Goal: Find specific page/section: Find specific page/section

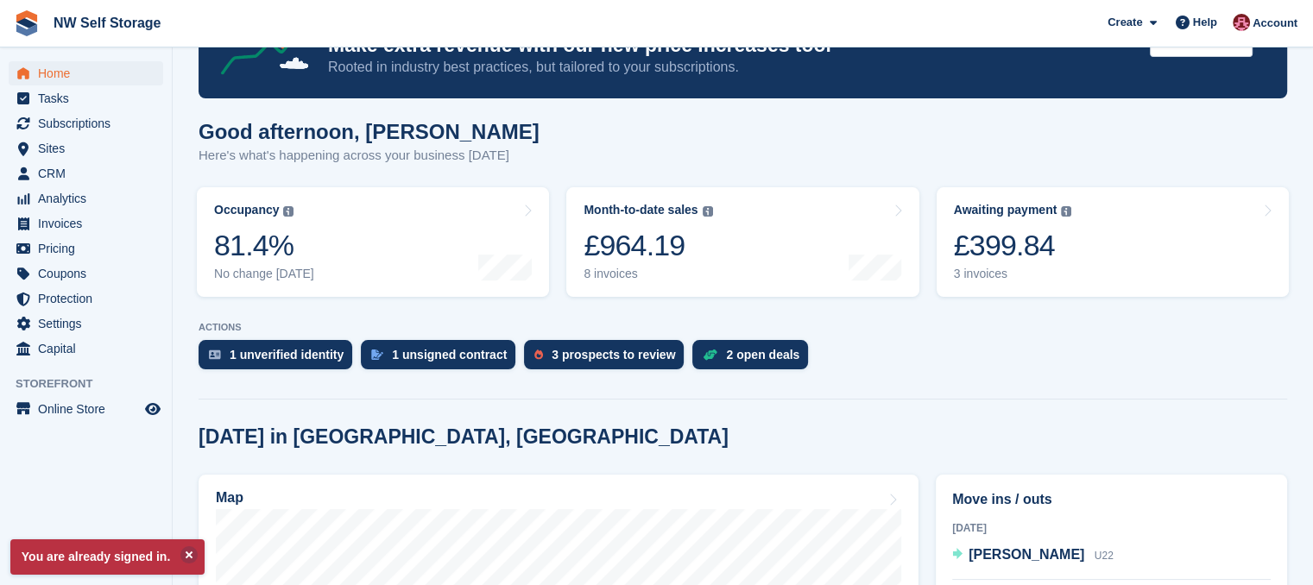
scroll to position [345, 0]
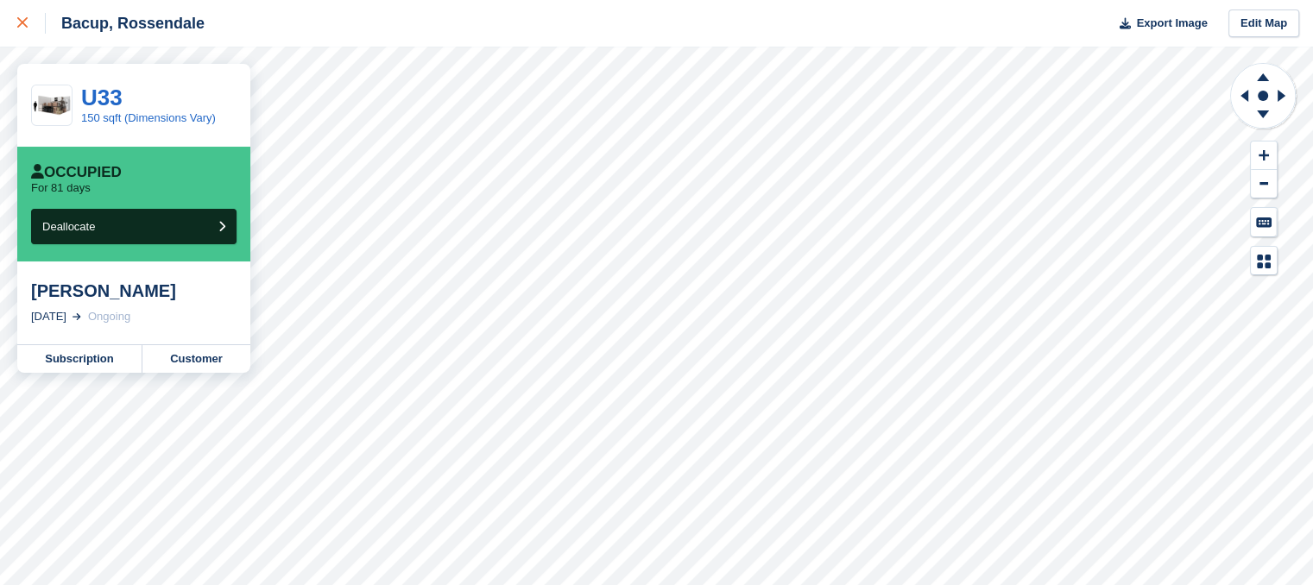
click at [21, 21] on icon at bounding box center [22, 22] width 10 height 10
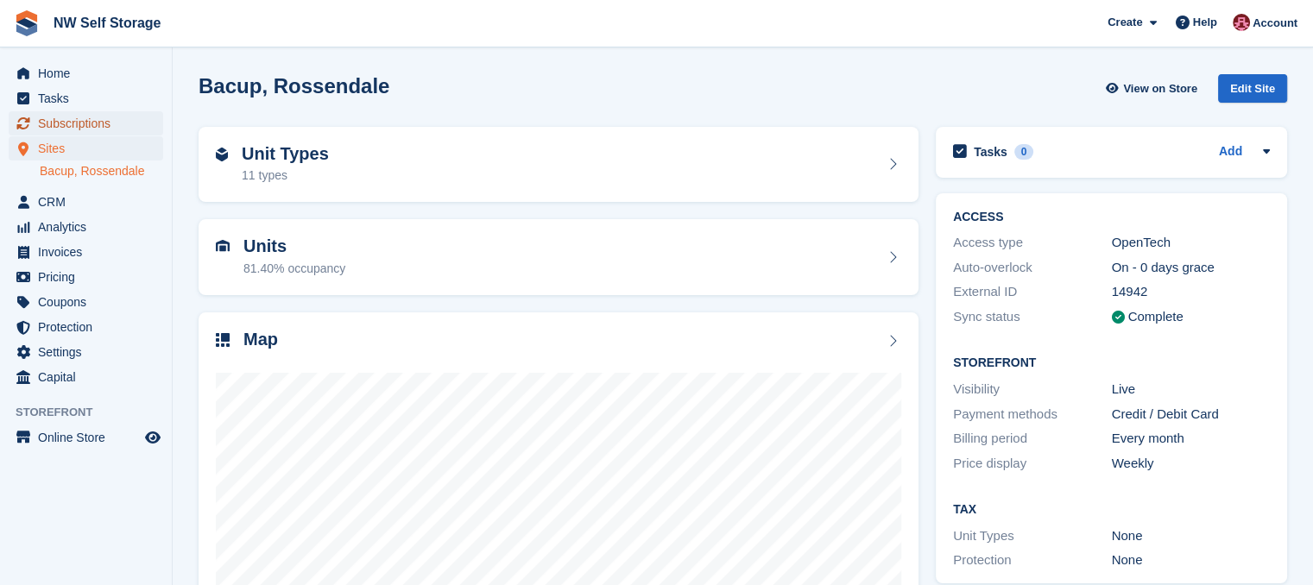
click at [72, 118] on span "Subscriptions" at bounding box center [90, 123] width 104 height 24
